Goal: Information Seeking & Learning: Learn about a topic

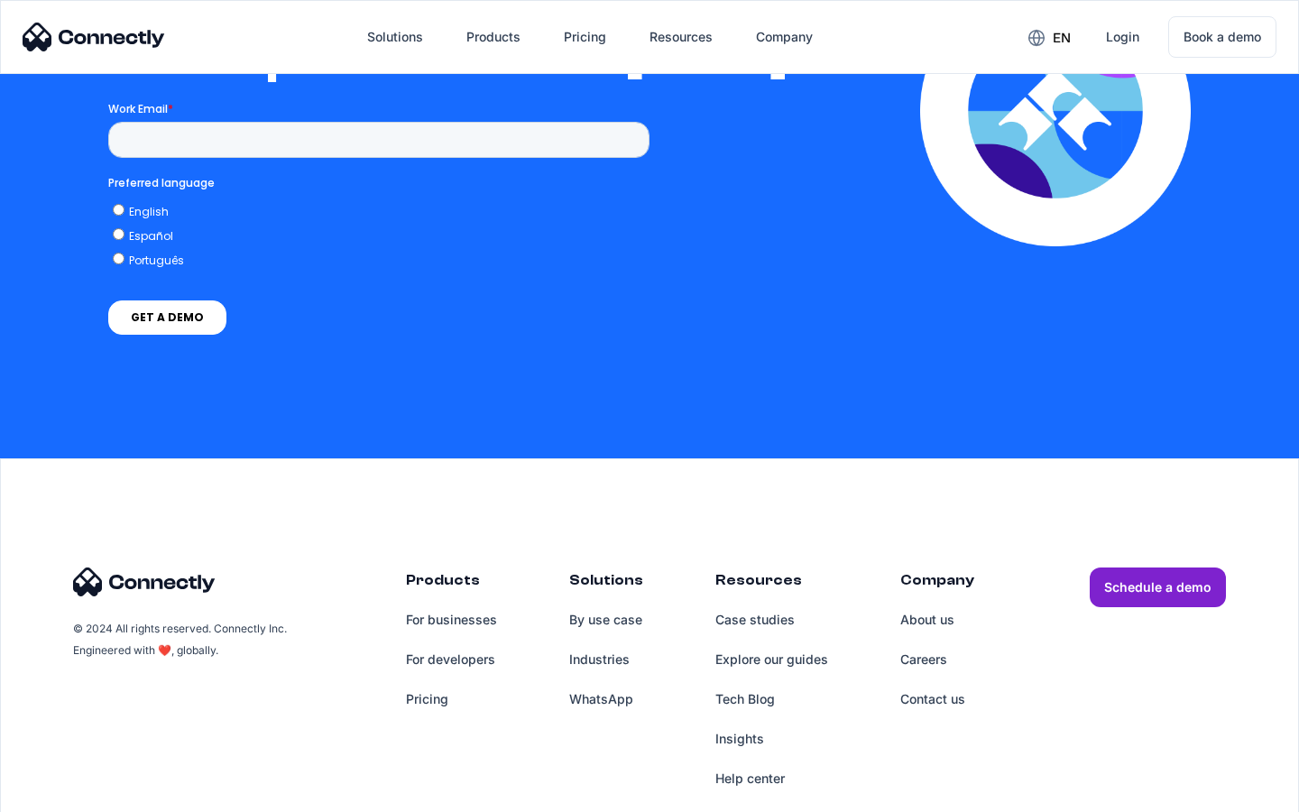
scroll to position [3944, 0]
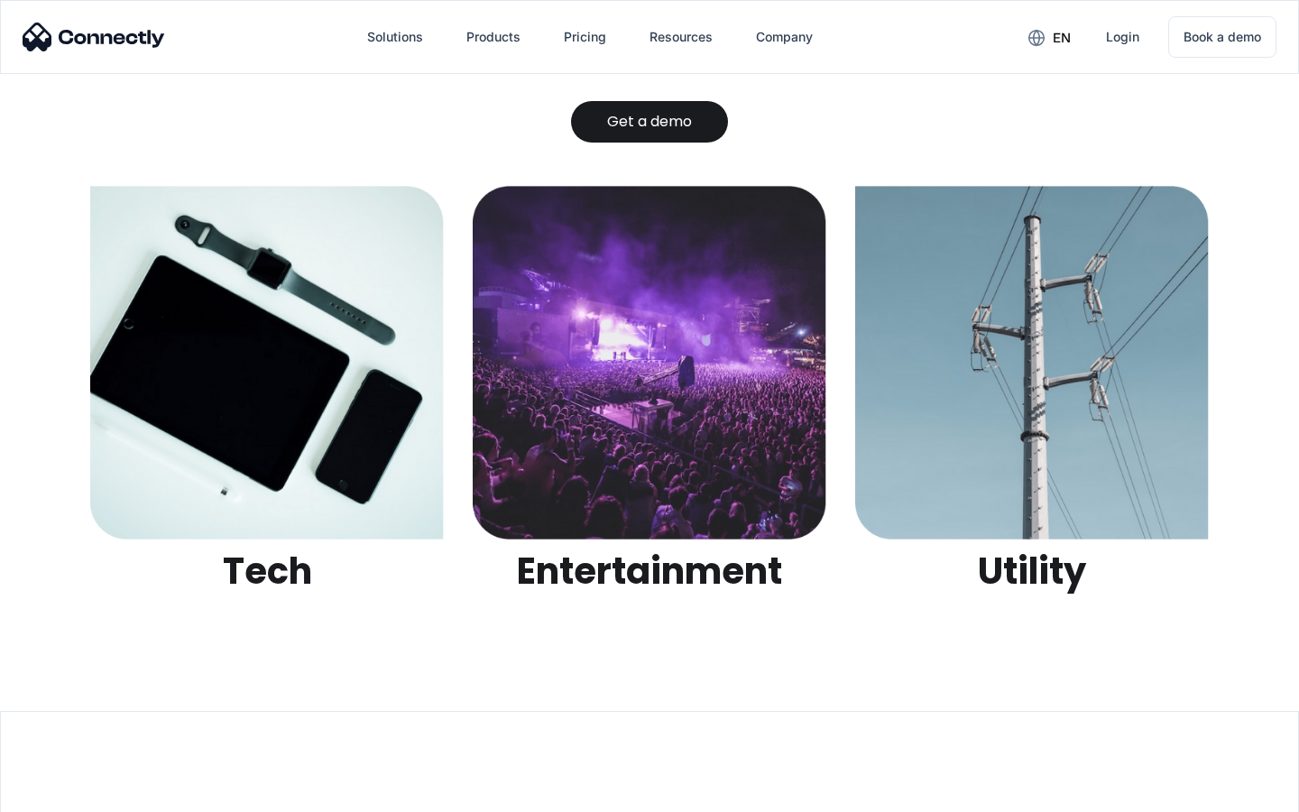
scroll to position [5691, 0]
